Goal: Check status: Check status

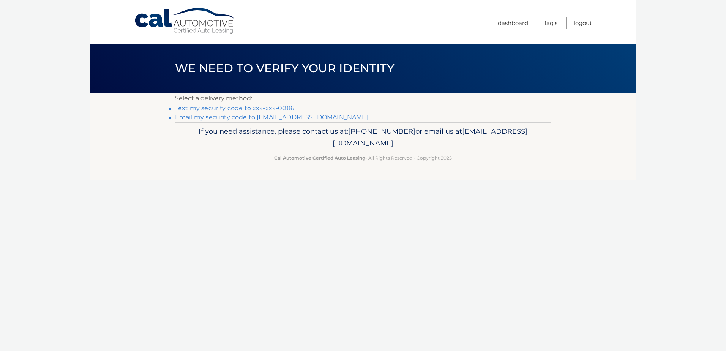
click at [240, 105] on link "Text my security code to xxx-xxx-0086" at bounding box center [234, 107] width 119 height 7
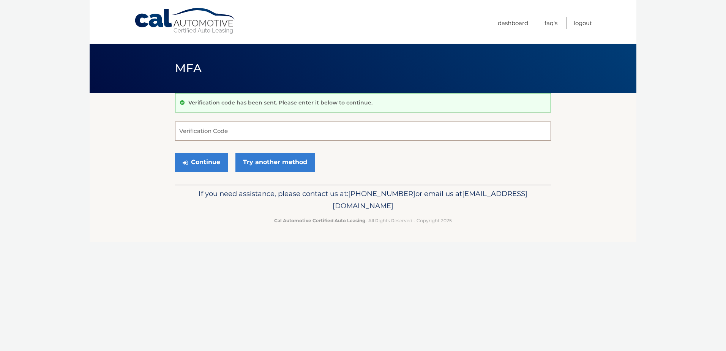
click at [215, 130] on input "Verification Code" at bounding box center [363, 130] width 376 height 19
type input "882079"
click at [215, 160] on button "Continue" at bounding box center [201, 162] width 53 height 19
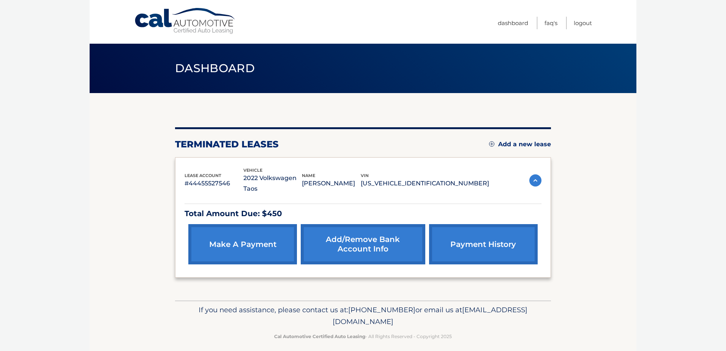
click at [487, 243] on link "payment history" at bounding box center [483, 244] width 109 height 40
